Goal: Task Accomplishment & Management: Use online tool/utility

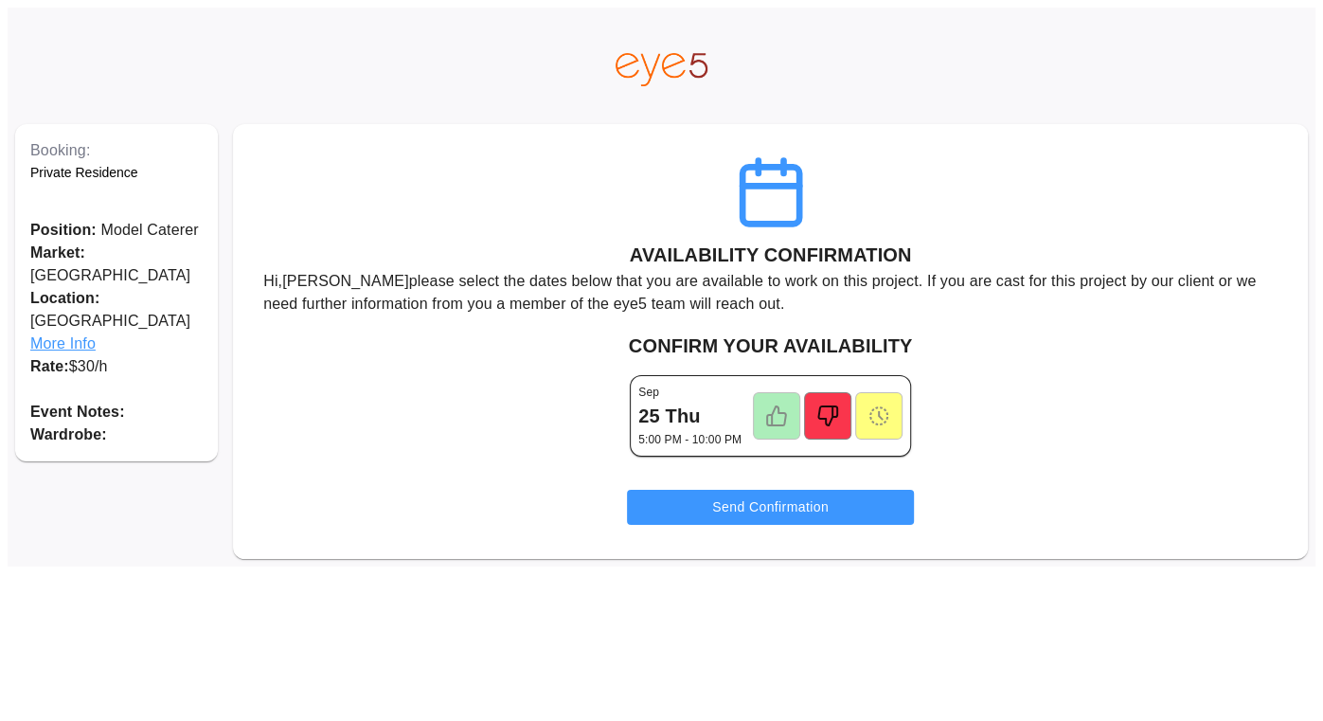
click at [780, 412] on icon at bounding box center [776, 415] width 19 height 19
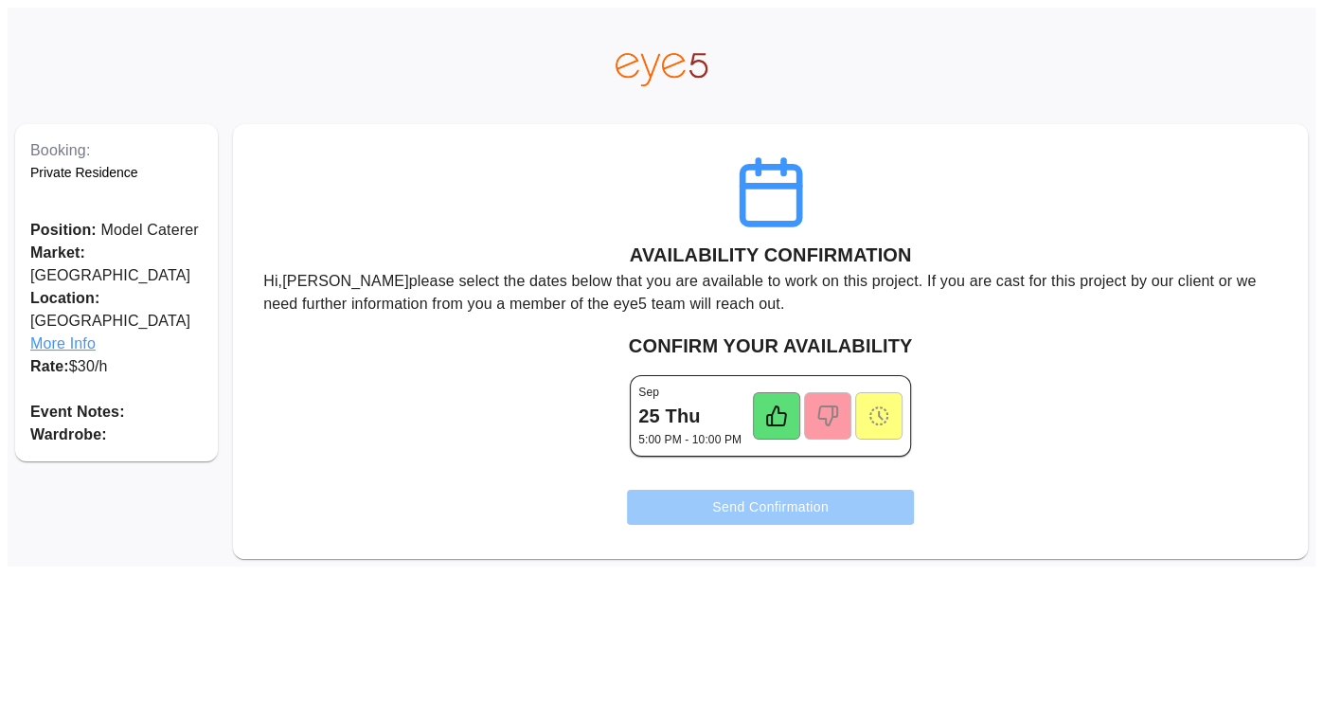
click at [811, 513] on button "Send Confirmation" at bounding box center [770, 507] width 287 height 35
